Goal: Complete application form

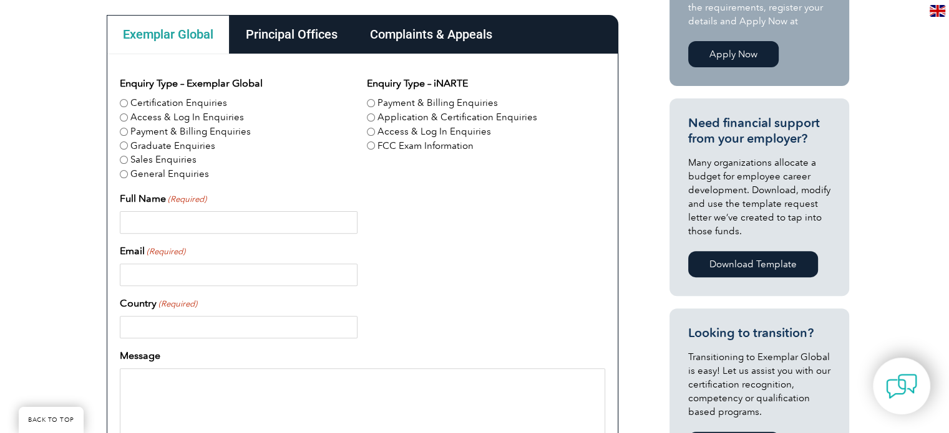
scroll to position [374, 0]
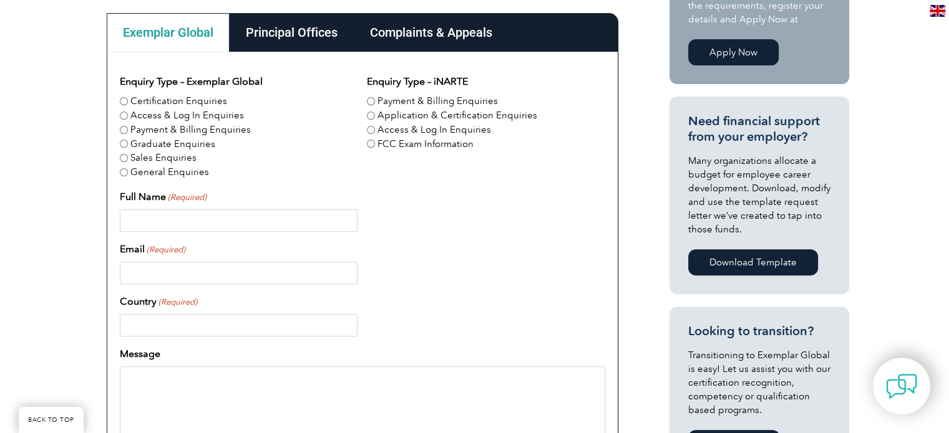
click at [175, 220] on input "Full Name (Required)" at bounding box center [239, 221] width 238 height 22
type input "Wali Alam"
type input "wali@qi-a.com"
type input "United States"
type input "12817048097"
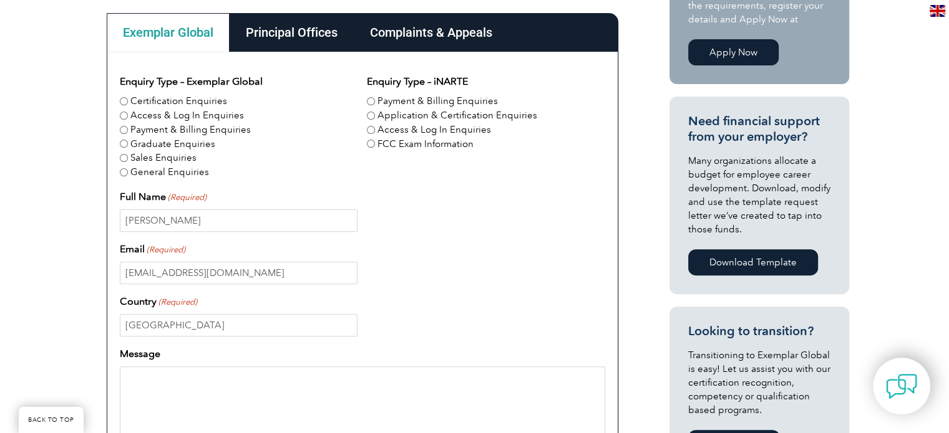
click at [122, 98] on input "Certification Enquiries" at bounding box center [124, 101] width 8 height 8
radio input "true"
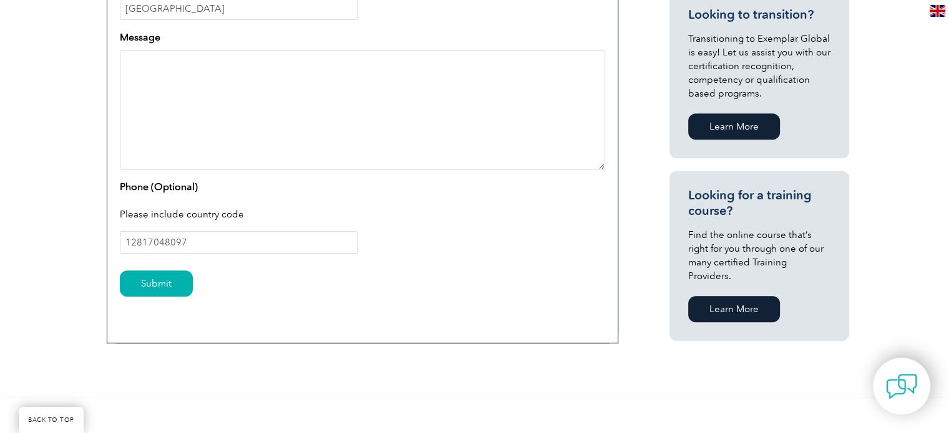
scroll to position [624, 0]
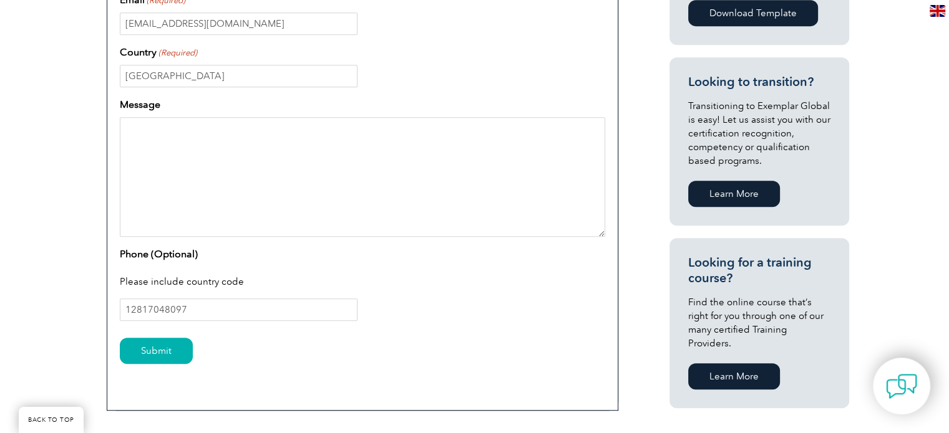
click at [143, 136] on textarea "Message" at bounding box center [362, 177] width 485 height 120
type textarea "Need a copy of my current certification, please. ASAP!!"
click at [153, 351] on input "Submit" at bounding box center [156, 351] width 73 height 26
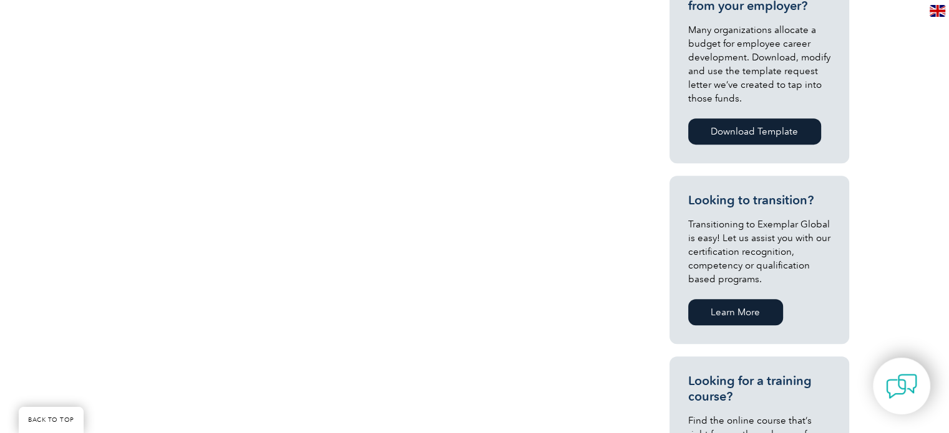
scroll to position [499, 0]
